Goal: Transaction & Acquisition: Download file/media

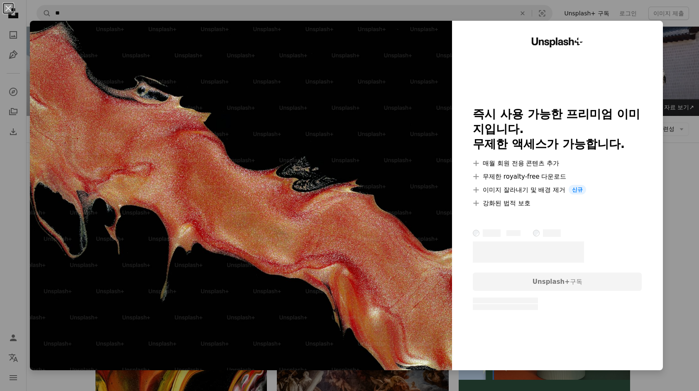
scroll to position [8974, 0]
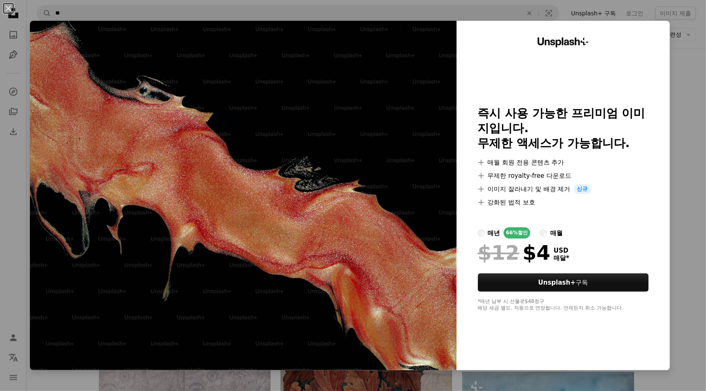
click at [674, 125] on div "An X shape Unsplash+ 즉시 사용 가능한 프리미엄 이미지입니다. 무제한 액세스가 가능합니다. A plus sign 매월 회원 전…" at bounding box center [353, 195] width 706 height 391
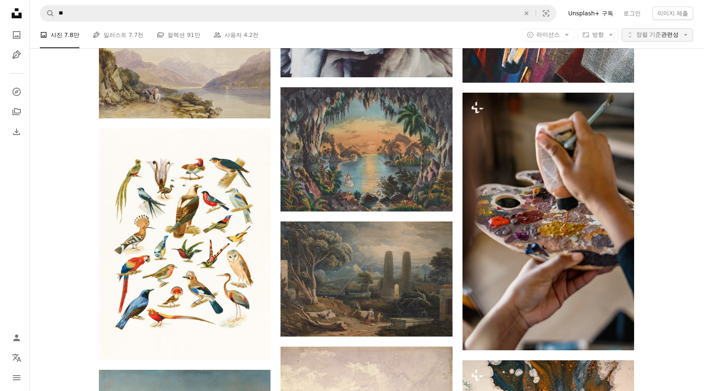
scroll to position [4972, 0]
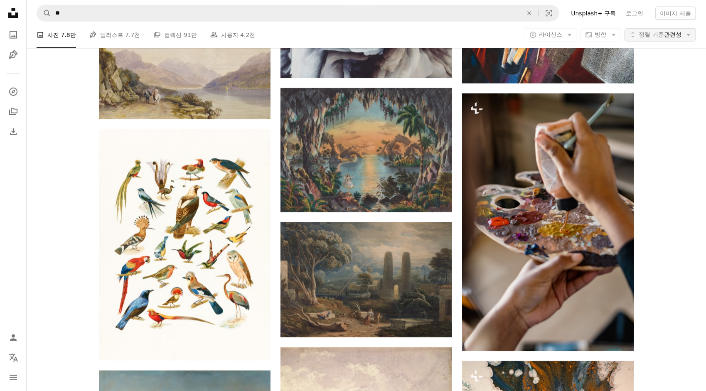
click at [664, 35] on span "정렬 기준 관련성" at bounding box center [660, 35] width 42 height 8
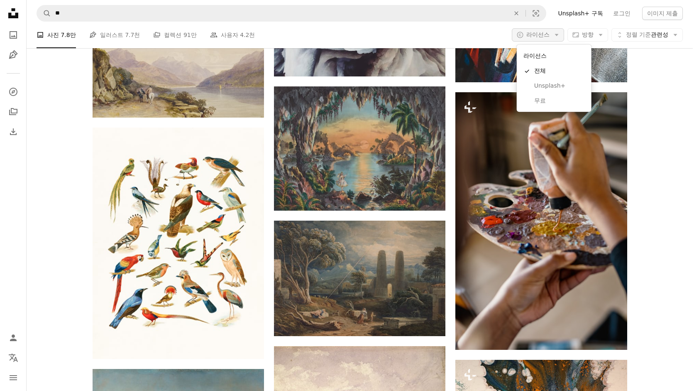
scroll to position [0, 0]
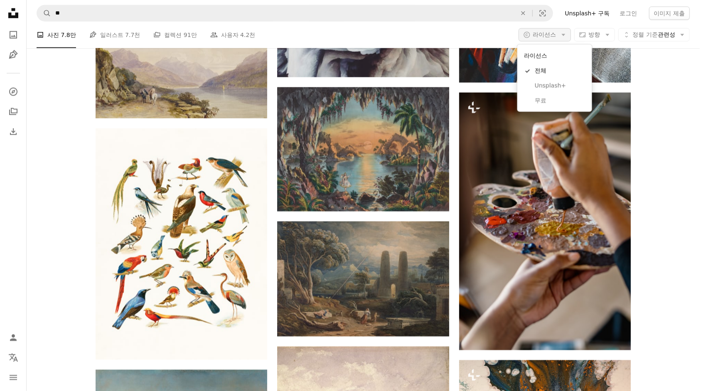
click at [551, 35] on span "라이선스" at bounding box center [544, 34] width 23 height 7
click at [549, 97] on span "무료" at bounding box center [560, 101] width 51 height 8
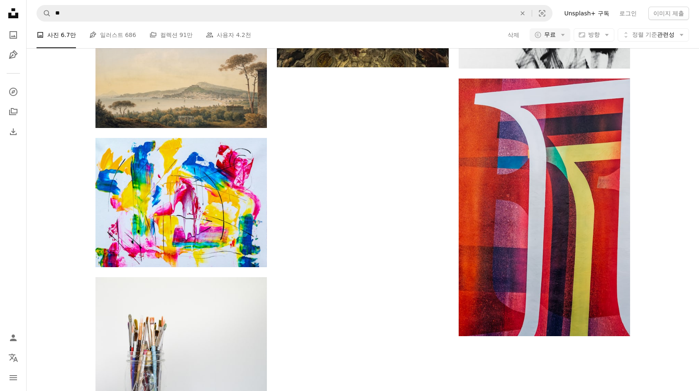
scroll to position [1180, 0]
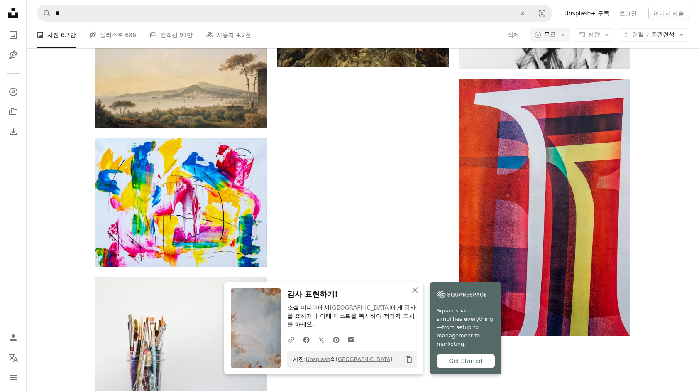
scroll to position [1714, 0]
click at [415, 295] on icon "An X shape" at bounding box center [415, 290] width 10 height 10
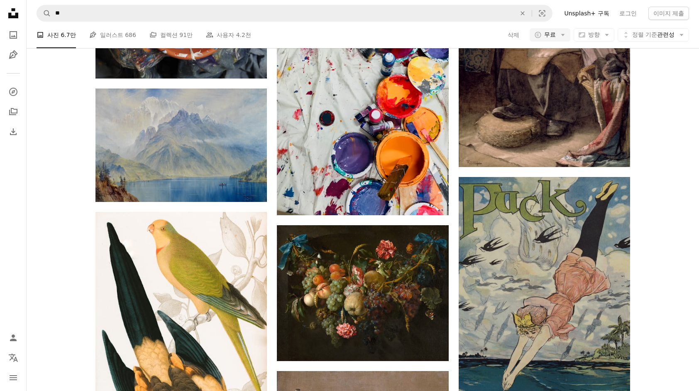
scroll to position [6894, 0]
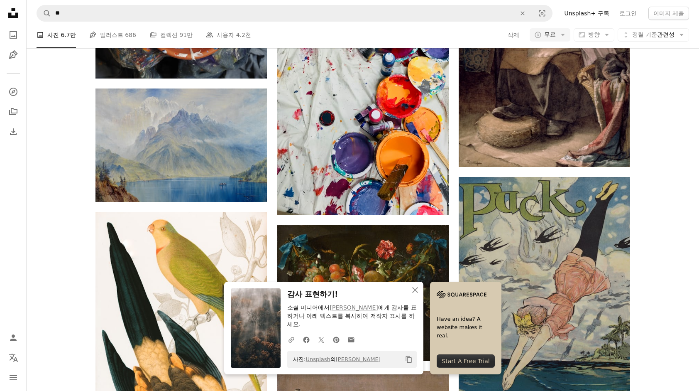
scroll to position [7060, 0]
click at [415, 292] on icon "button" at bounding box center [415, 290] width 6 height 6
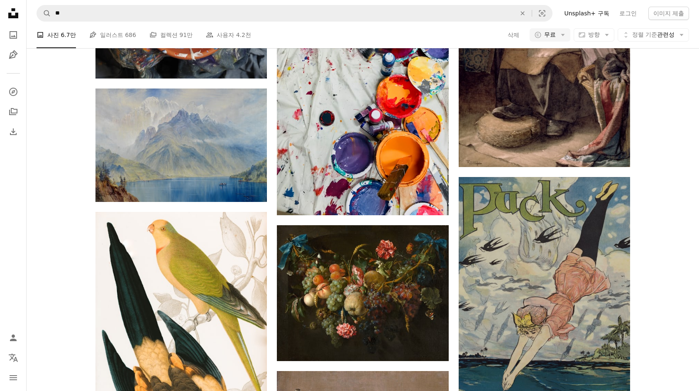
scroll to position [7938, 0]
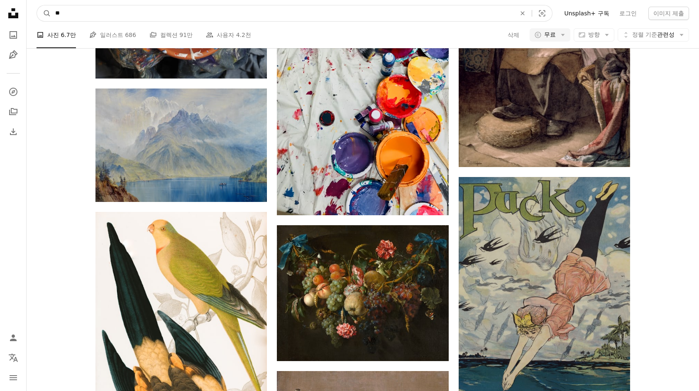
drag, startPoint x: 192, startPoint y: 9, endPoint x: 34, endPoint y: 15, distance: 158.4
click at [34, 15] on nav "A magnifying glass ** An X shape Visual search Filters Unsplash+ 구독 로그인 이미지 제출" at bounding box center [363, 13] width 673 height 27
type input "*"
type input "**"
click button "A magnifying glass" at bounding box center [44, 13] width 14 height 16
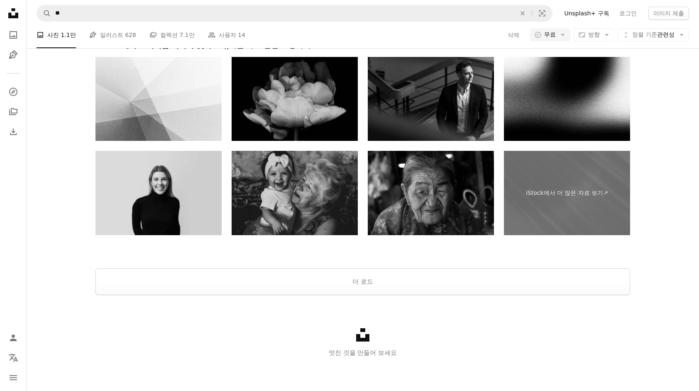
scroll to position [1687, 0]
click at [380, 295] on button "더 로드" at bounding box center [363, 281] width 535 height 27
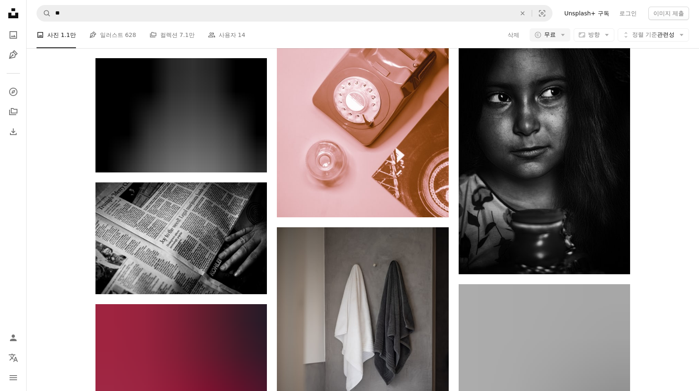
scroll to position [5519, 0]
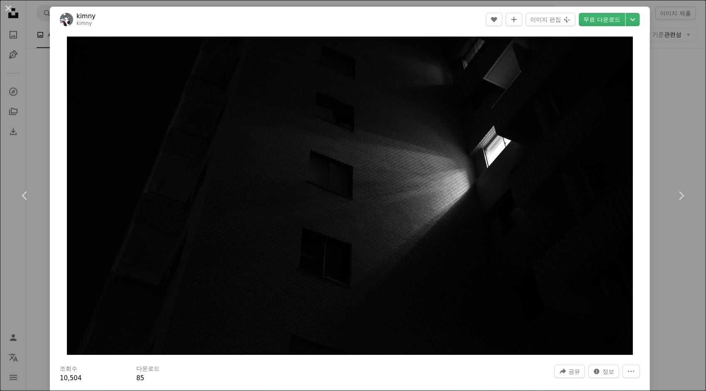
click at [654, 93] on div "An X shape Chevron left Chevron right kimny kimny A heart A plus sign 이미지 편집 Pl…" at bounding box center [353, 195] width 706 height 391
